Goal: Navigation & Orientation: Go to known website

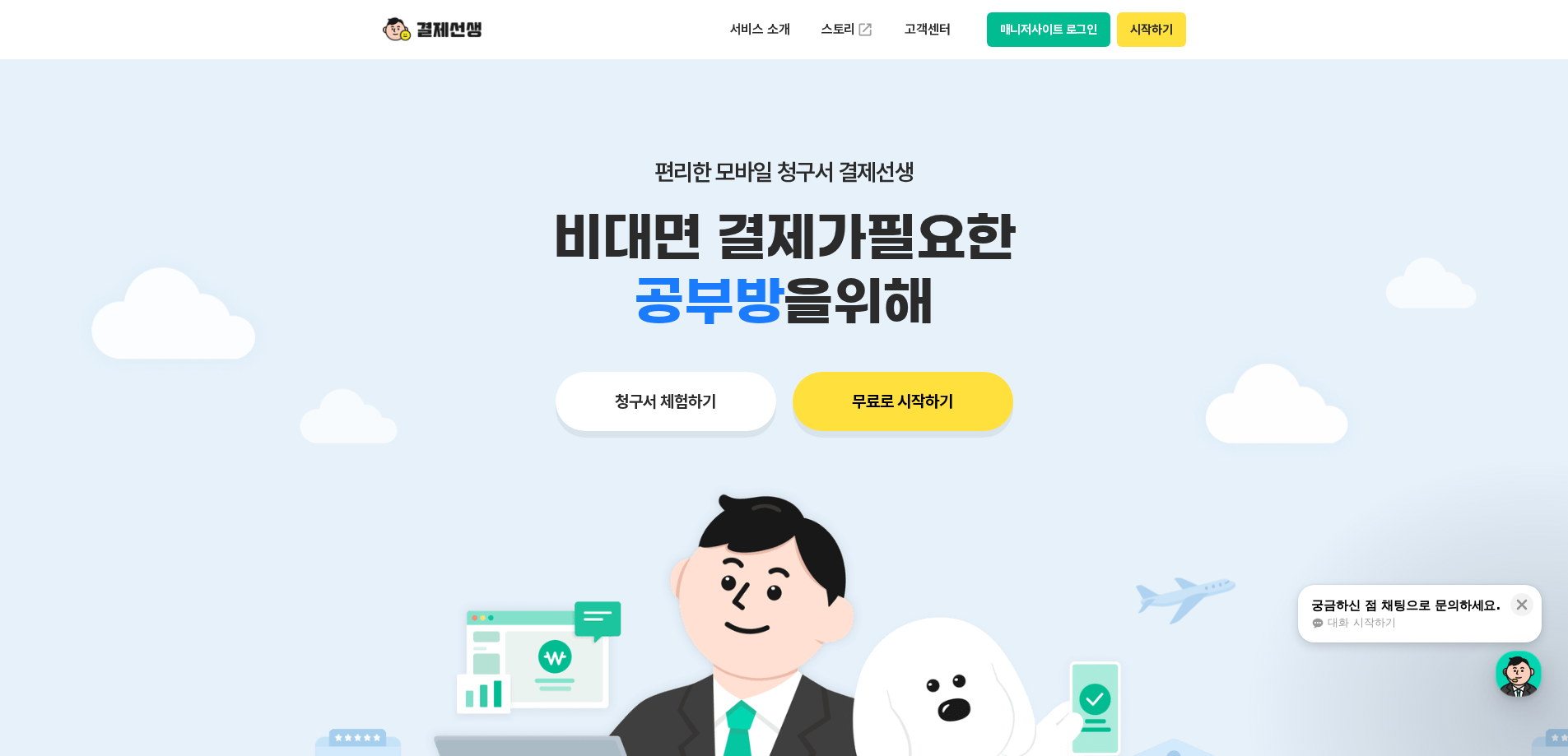
click at [1147, 25] on button "시작하기" at bounding box center [1151, 29] width 69 height 35
click at [1085, 34] on button "매니저사이트 로그인" at bounding box center [1049, 29] width 124 height 35
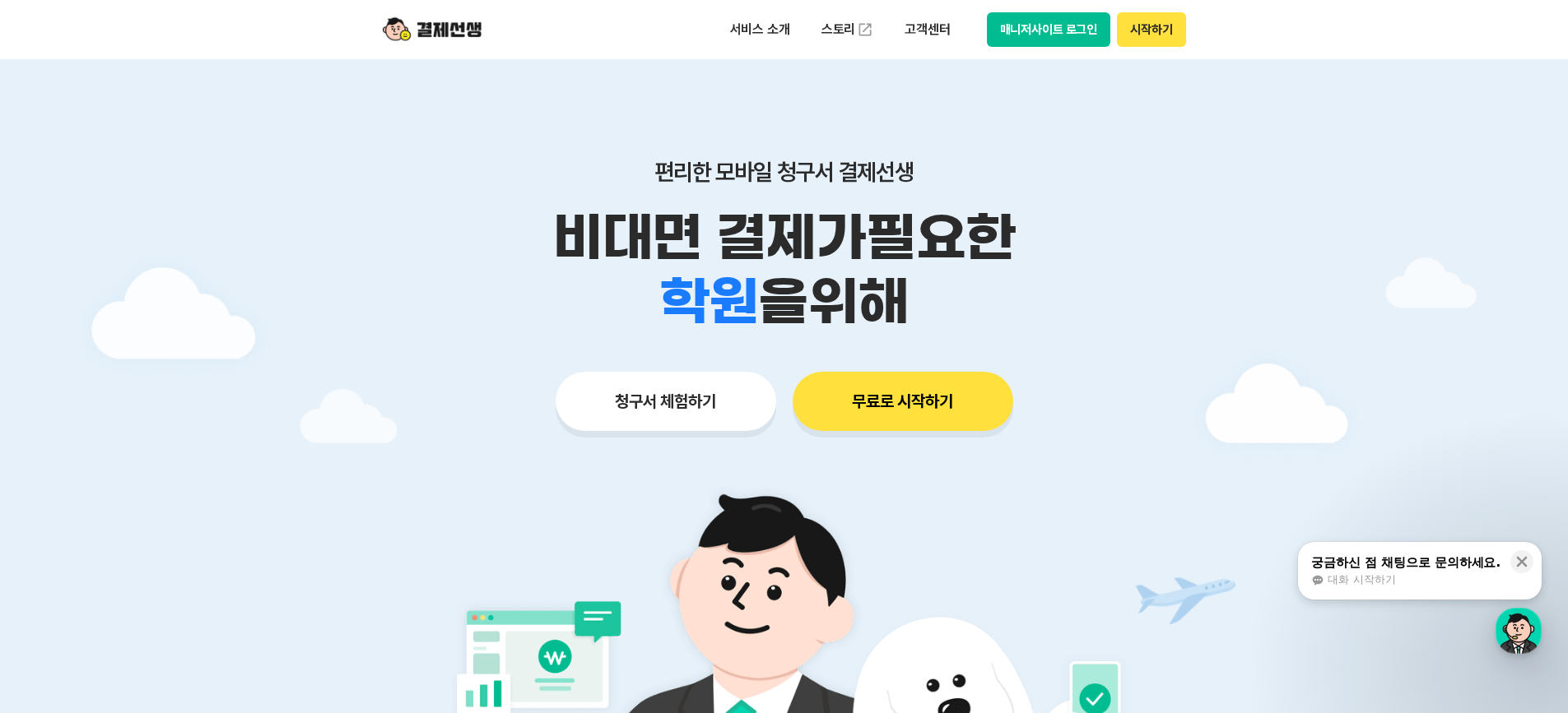
click at [1059, 29] on button "매니저사이트 로그인" at bounding box center [1049, 29] width 124 height 35
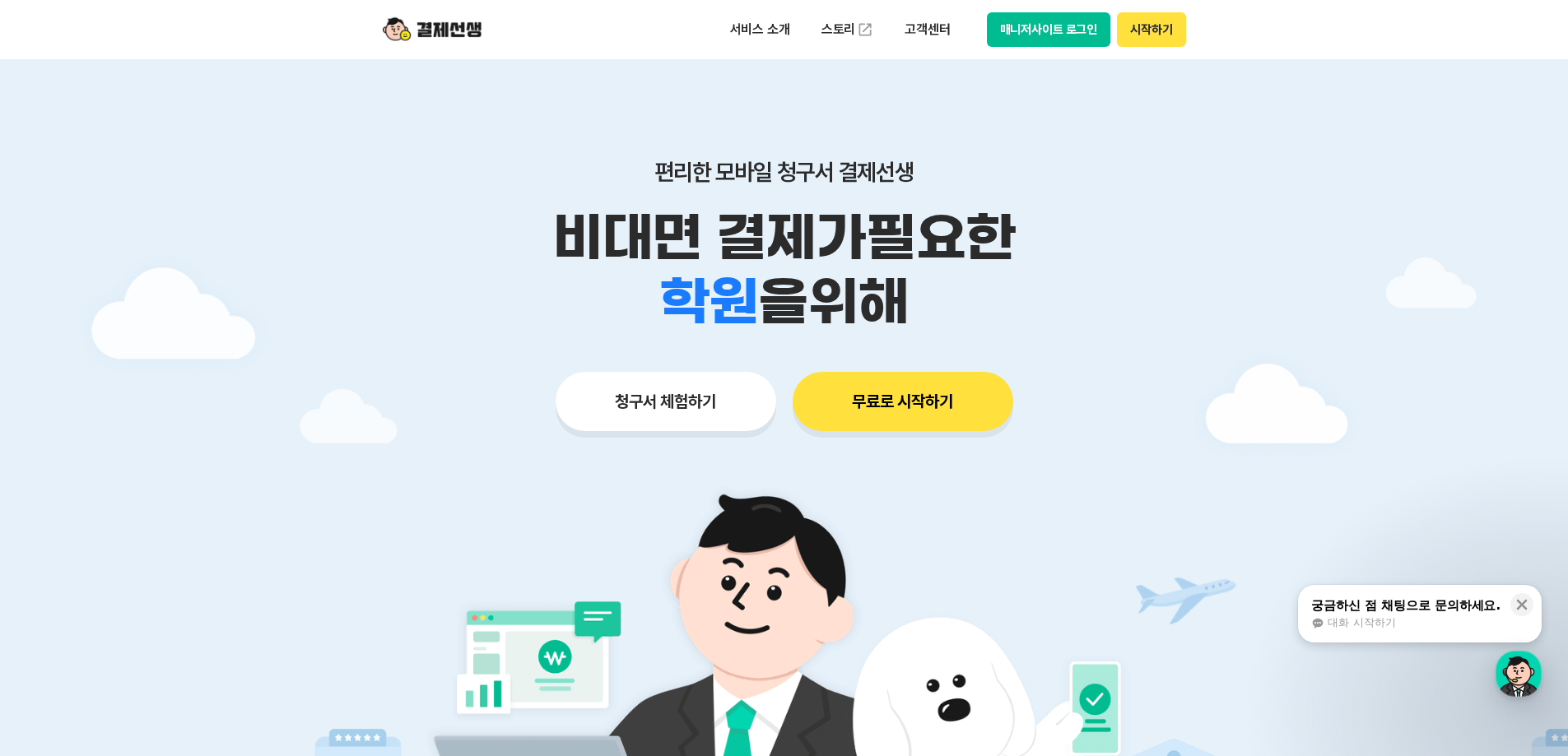
click at [1043, 24] on button "매니저사이트 로그인" at bounding box center [1049, 29] width 124 height 35
